Goal: Find contact information: Find contact information

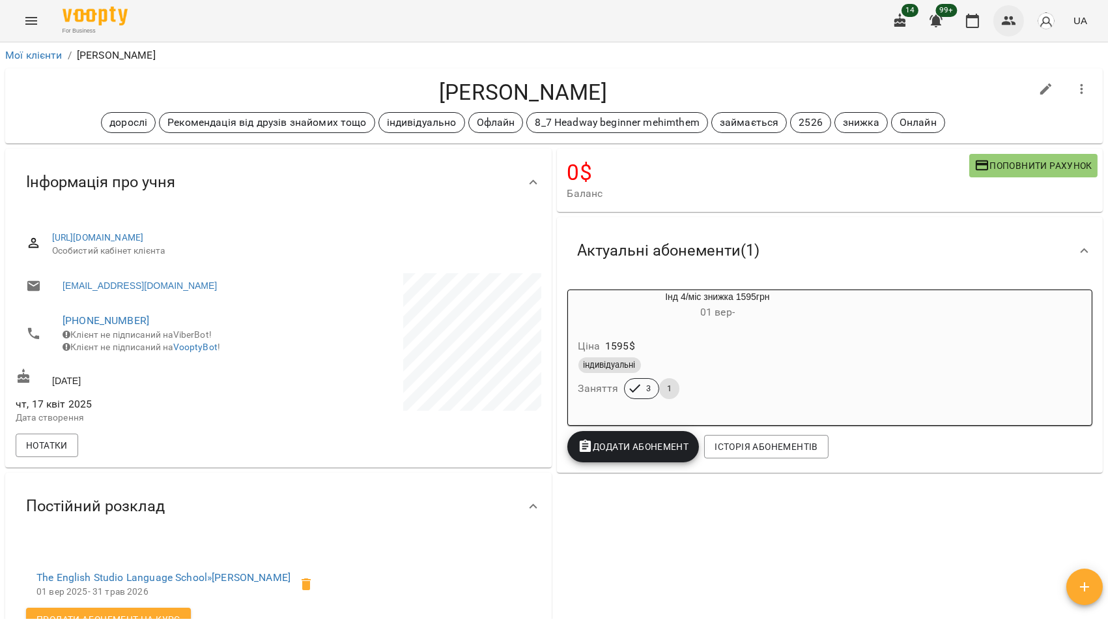
scroll to position [61, 0]
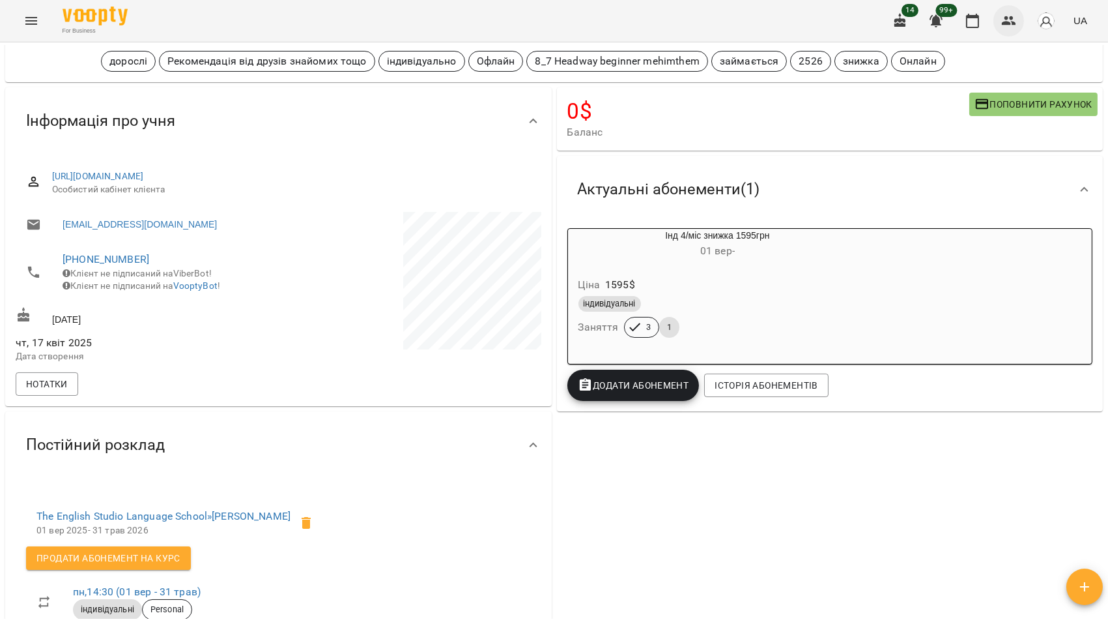
click at [1019, 21] on button "button" at bounding box center [1009, 20] width 31 height 31
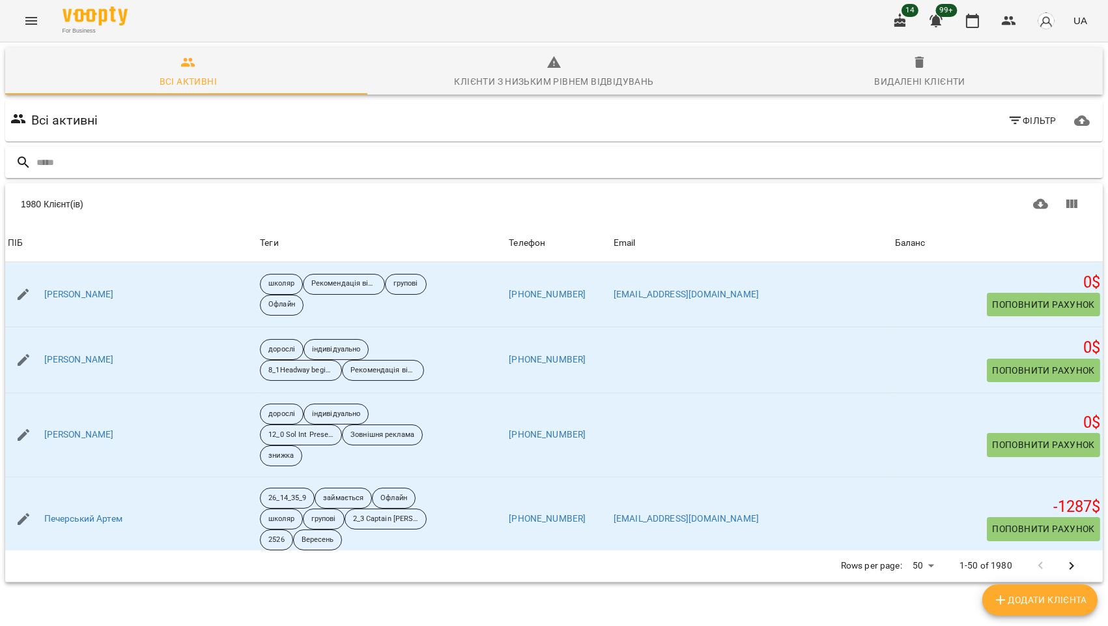
click at [126, 152] on input "text" at bounding box center [567, 163] width 1062 height 22
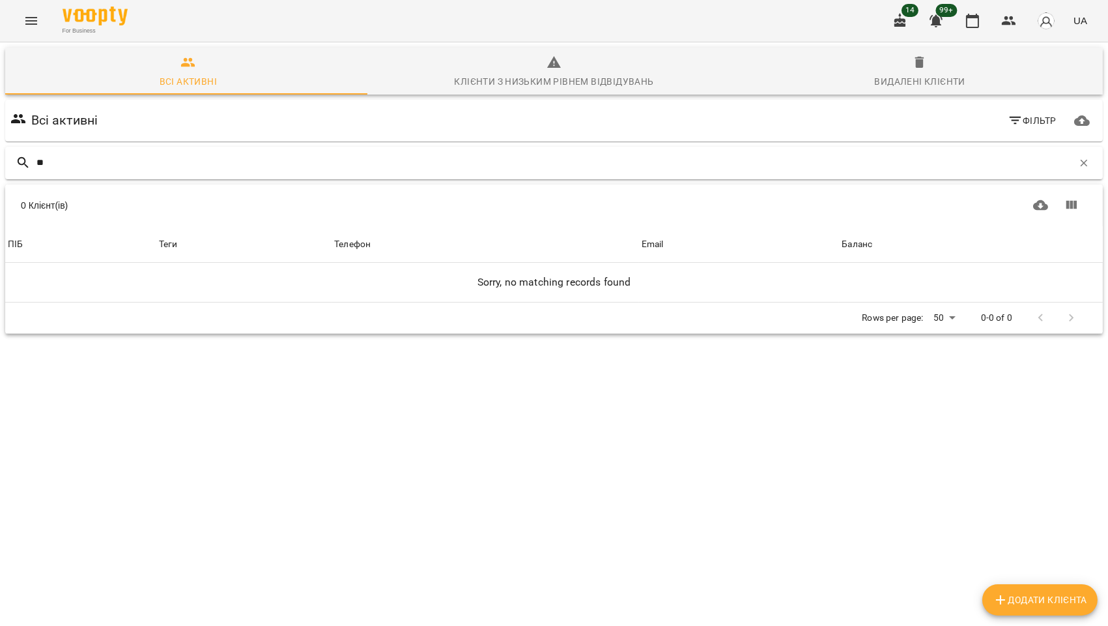
type input "*"
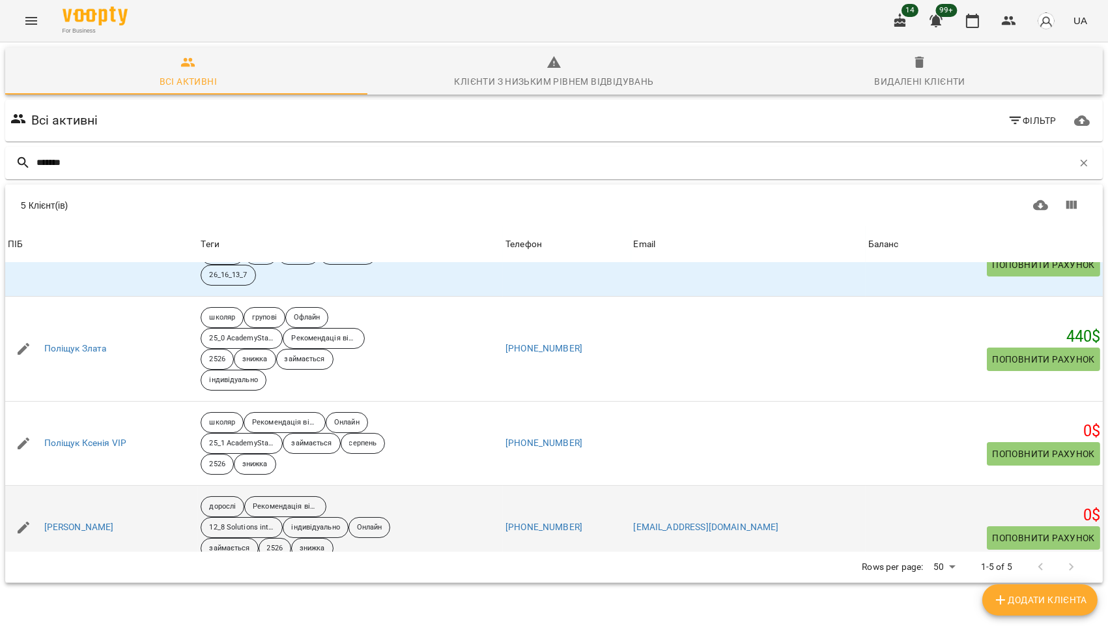
scroll to position [72, 0]
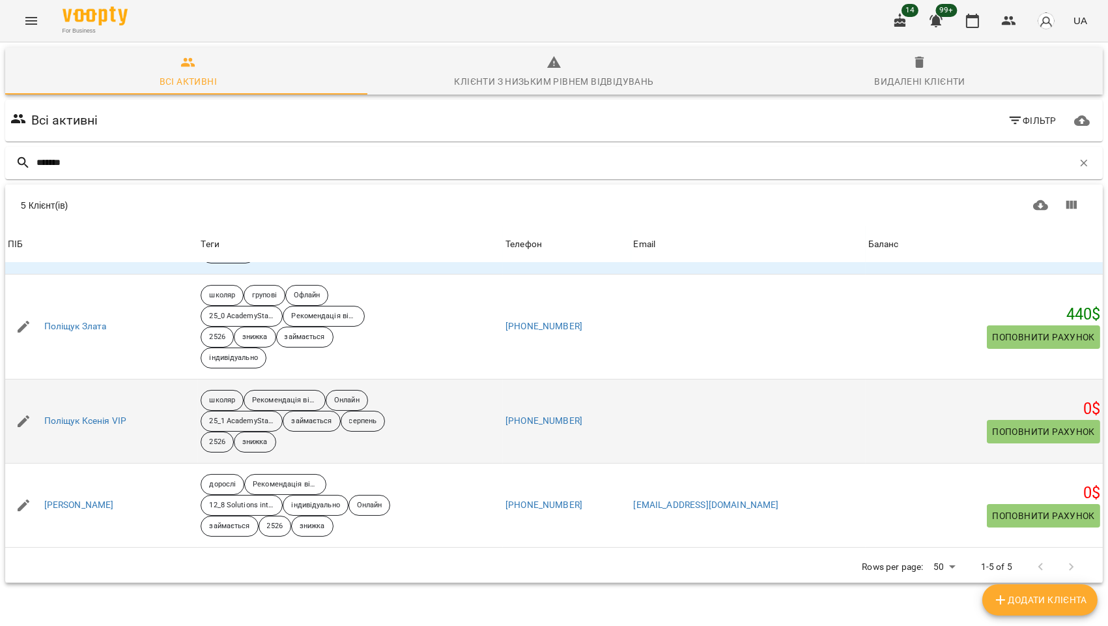
type input "*******"
click at [98, 428] on div "Поліщук Ксенія VIP" at bounding box center [86, 421] width 88 height 18
click at [101, 419] on link "Поліщук Ксенія VIP" at bounding box center [85, 420] width 83 height 13
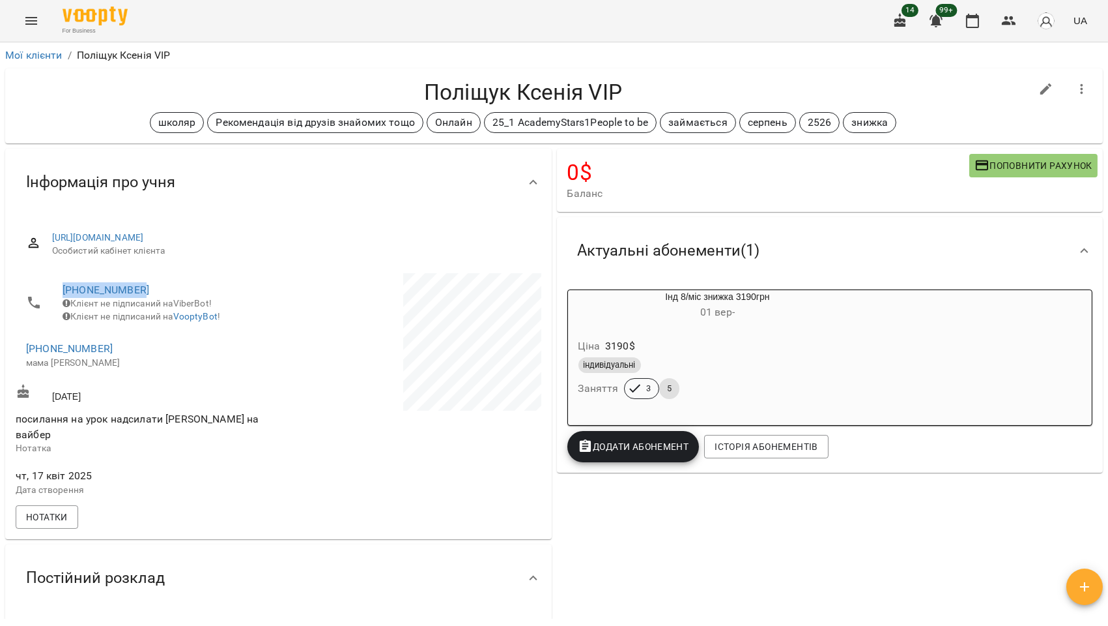
drag, startPoint x: 160, startPoint y: 289, endPoint x: 54, endPoint y: 297, distance: 106.5
click at [54, 297] on li "[PHONE_NUMBER] Клієнт не підписаний на ViberBot! Клієнт не підписаний на Voopty…" at bounding box center [146, 302] width 260 height 59
click at [70, 289] on link "[PHONE_NUMBER]" at bounding box center [106, 289] width 87 height 12
copy link "[PHONE_NUMBER]"
click at [1011, 20] on div at bounding box center [554, 313] width 1108 height 626
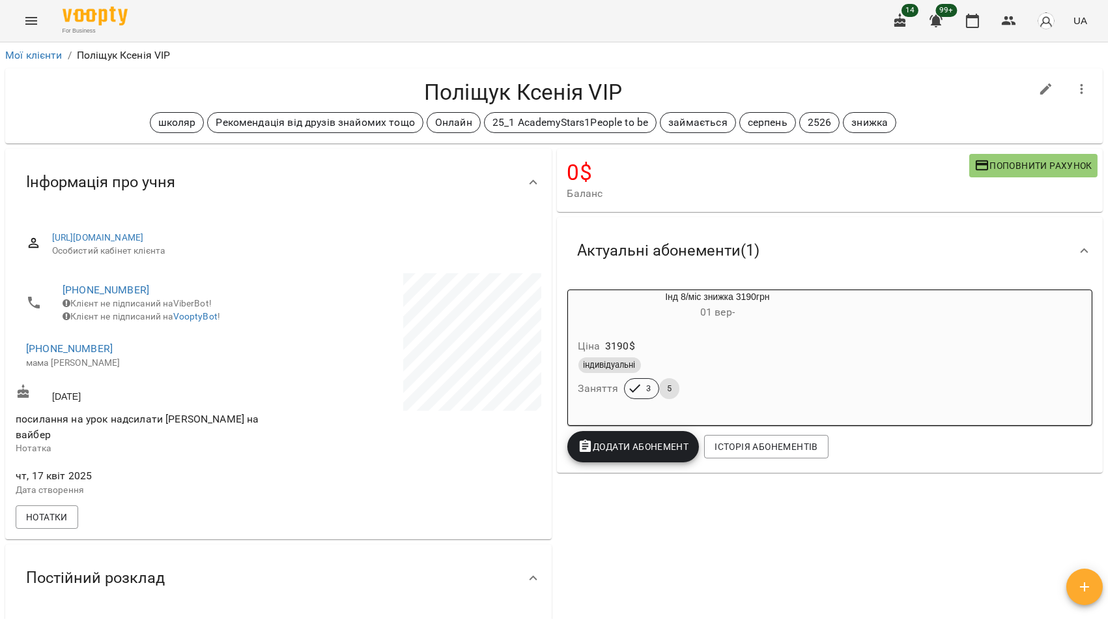
click at [1011, 20] on icon "button" at bounding box center [1010, 21] width 16 height 16
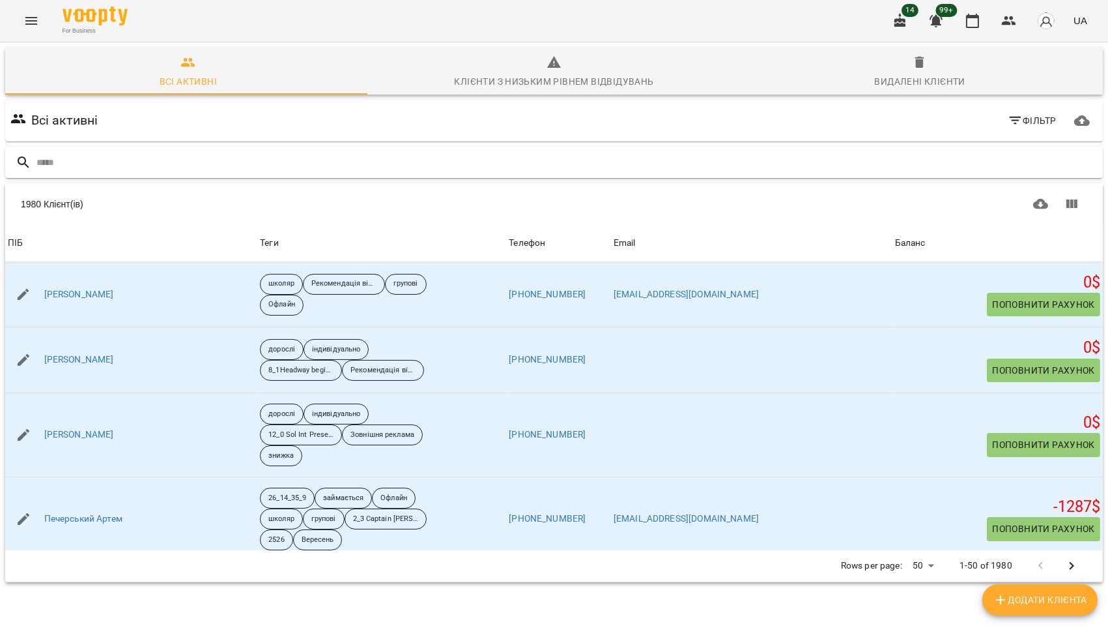
click at [80, 156] on input "text" at bounding box center [567, 163] width 1062 height 22
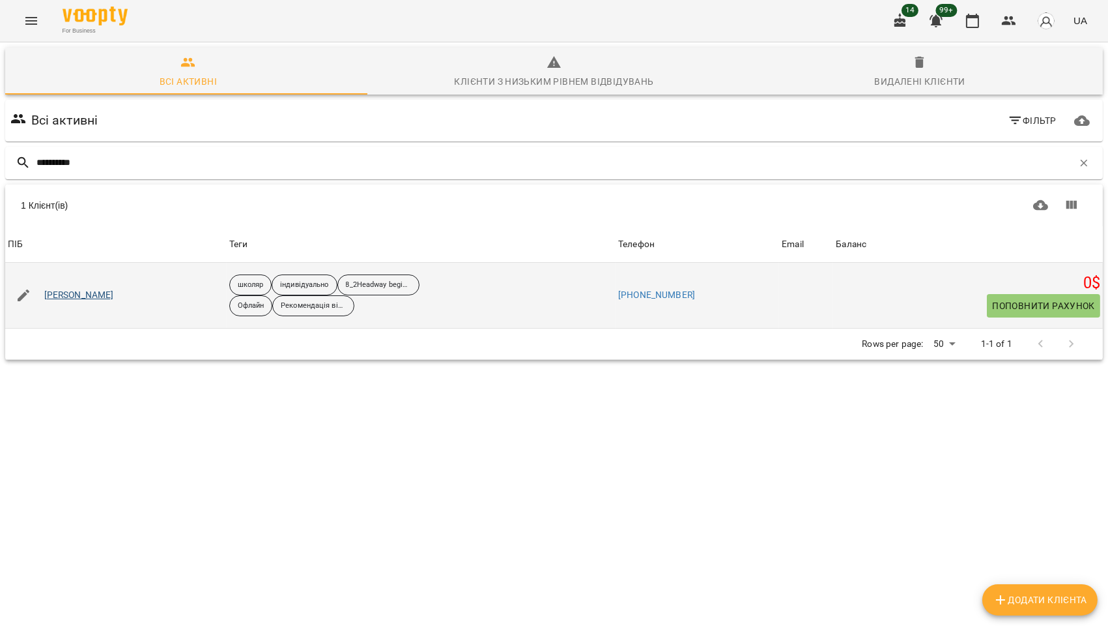
type input "**********"
click at [87, 300] on link "[PERSON_NAME]" at bounding box center [79, 295] width 70 height 13
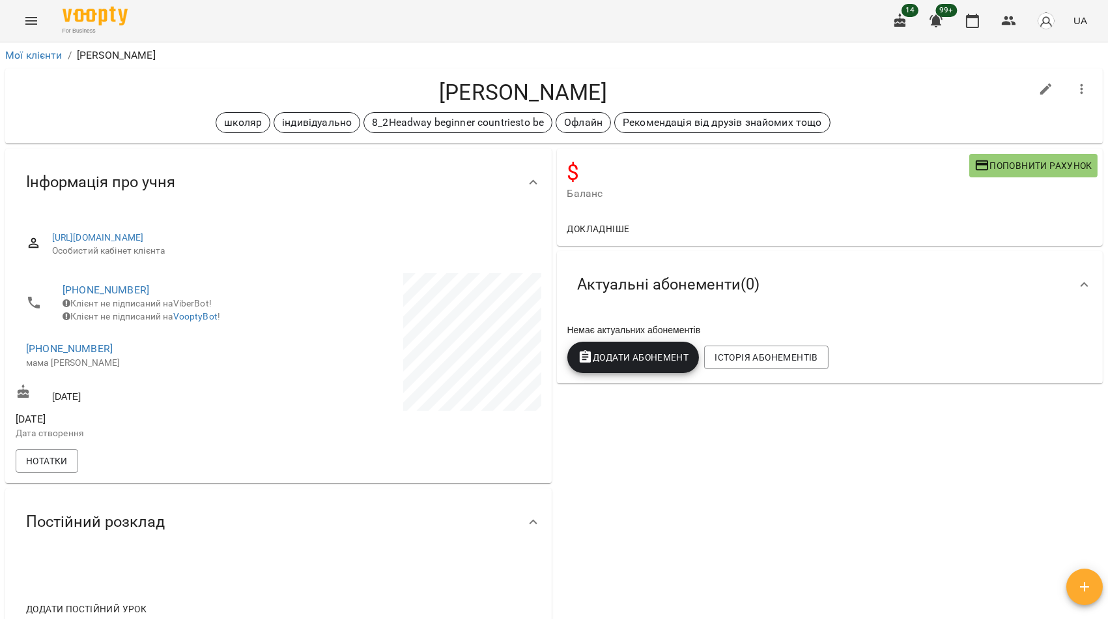
click at [33, 22] on icon "Menu" at bounding box center [31, 21] width 16 height 16
